Goal: Task Accomplishment & Management: Manage account settings

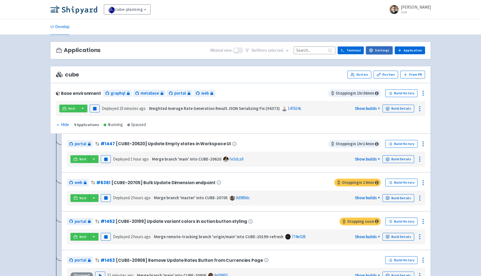
click at [386, 48] on link "Settings" at bounding box center [379, 51] width 26 height 8
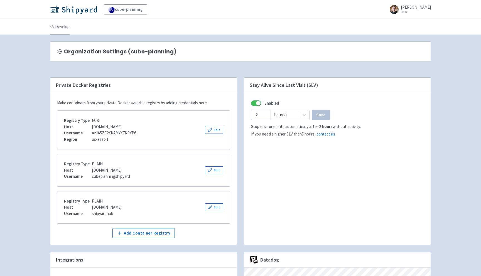
click at [64, 27] on link "Develop" at bounding box center [60, 27] width 20 height 16
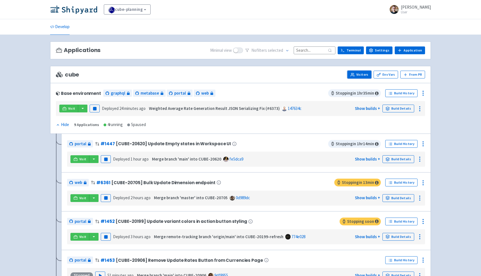
click at [360, 76] on link "Visitors" at bounding box center [360, 75] width 24 height 8
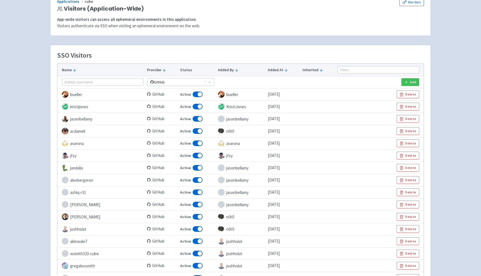
scroll to position [19, 0]
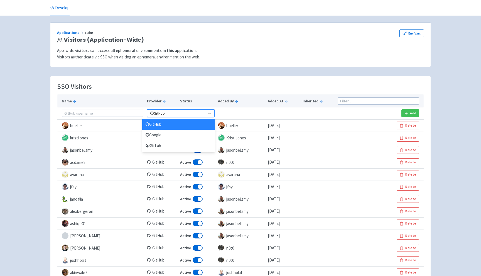
click at [176, 110] on div "GitHub" at bounding box center [176, 113] width 58 height 7
click at [164, 135] on div "Google" at bounding box center [178, 135] width 73 height 11
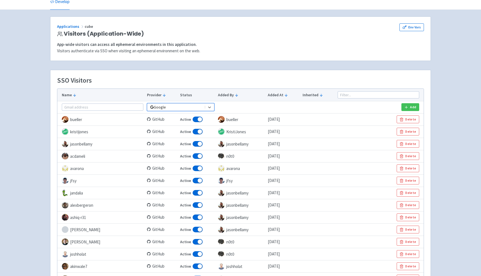
scroll to position [0, 0]
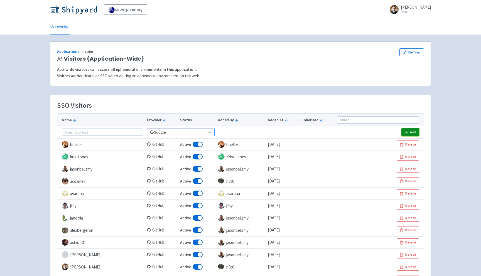
click at [413, 132] on button "Add" at bounding box center [411, 132] width 18 height 8
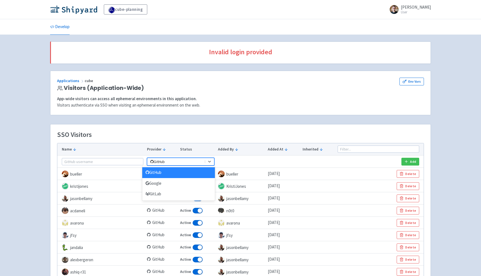
click at [193, 163] on div at bounding box center [176, 161] width 53 height 5
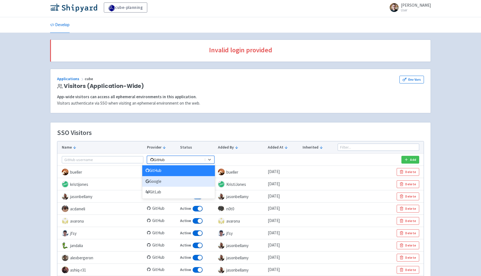
click at [163, 183] on div "Google" at bounding box center [178, 181] width 73 height 11
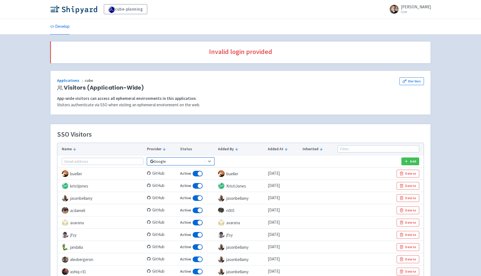
scroll to position [0, 0]
click at [408, 8] on span "[PERSON_NAME]" at bounding box center [416, 6] width 30 height 5
click at [409, 24] on link "Profile" at bounding box center [414, 24] width 32 height 9
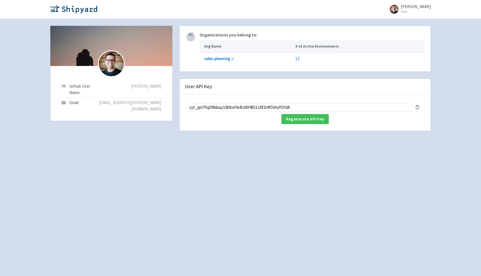
scroll to position [1, 0]
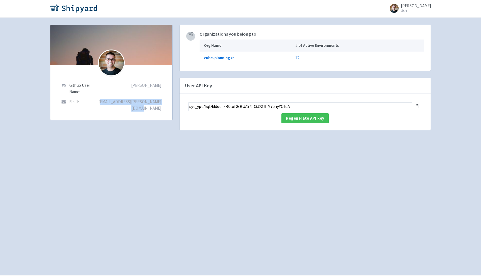
drag, startPoint x: 163, startPoint y: 109, endPoint x: 106, endPoint y: 102, distance: 57.6
click at [106, 102] on td "paulo.figueiredo@cubesoftware.com" at bounding box center [131, 105] width 69 height 16
click at [149, 105] on td "paulo.figueiredo@cubesoftware.com" at bounding box center [131, 105] width 69 height 16
click at [413, 10] on small "User" at bounding box center [416, 11] width 30 height 4
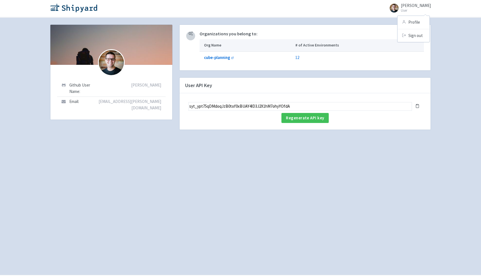
click at [411, 6] on span "[PERSON_NAME]" at bounding box center [416, 5] width 30 height 5
click at [56, 8] on img at bounding box center [73, 7] width 47 height 9
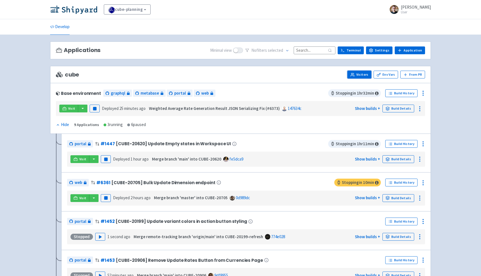
click at [362, 77] on link "Visitors" at bounding box center [360, 75] width 24 height 8
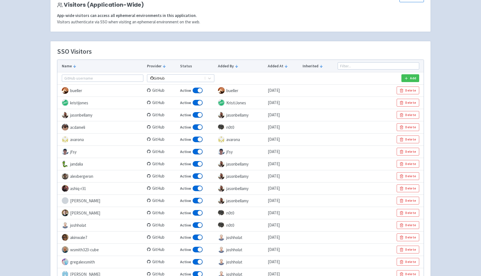
scroll to position [52, 0]
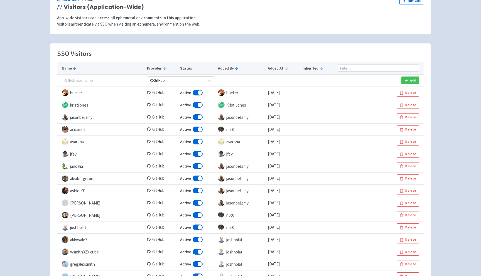
click at [158, 81] on div at bounding box center [176, 80] width 53 height 5
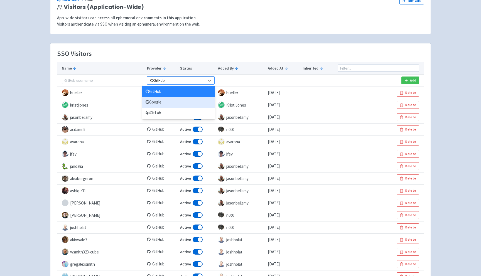
click at [157, 105] on div "Google" at bounding box center [178, 102] width 73 height 11
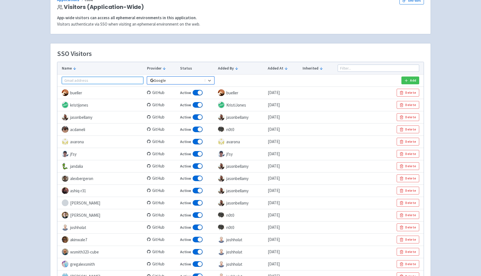
click at [85, 81] on input "text" at bounding box center [103, 80] width 82 height 7
click at [161, 80] on div at bounding box center [176, 80] width 53 height 5
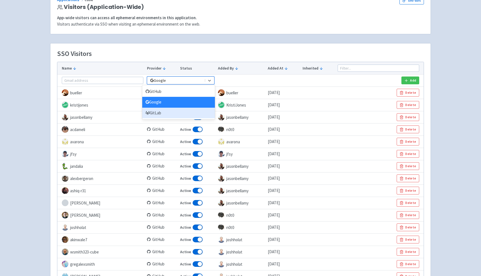
click at [162, 112] on div "GitLab" at bounding box center [178, 113] width 73 height 11
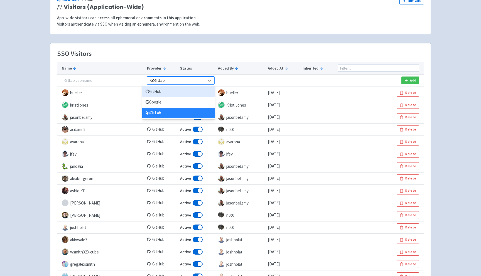
click at [177, 82] on div at bounding box center [176, 80] width 53 height 5
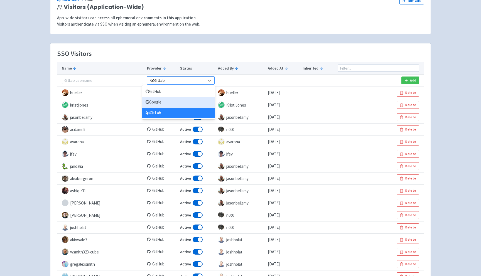
click at [157, 101] on div "Google" at bounding box center [178, 102] width 73 height 11
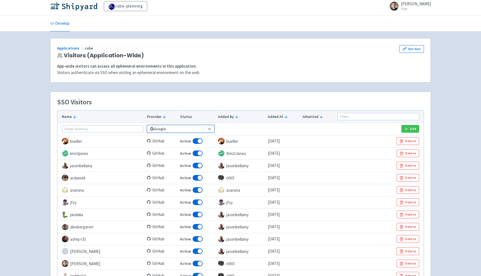
scroll to position [0, 0]
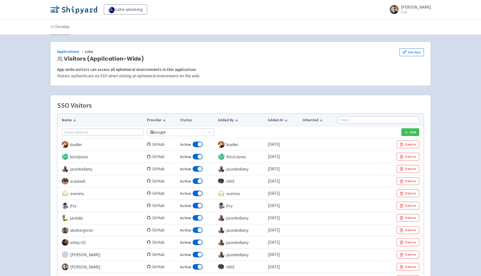
click at [64, 30] on link "Develop" at bounding box center [60, 27] width 20 height 16
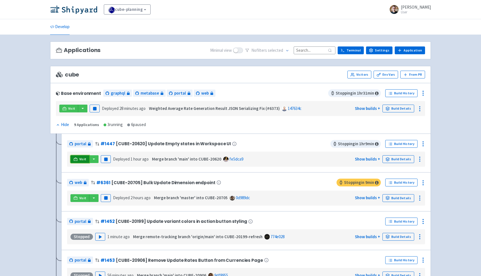
click at [83, 159] on span "Visit" at bounding box center [82, 159] width 7 height 4
